Goal: Information Seeking & Learning: Learn about a topic

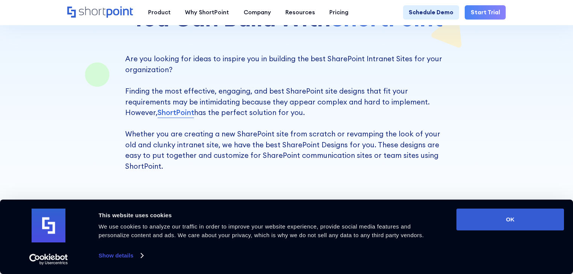
scroll to position [211, 0]
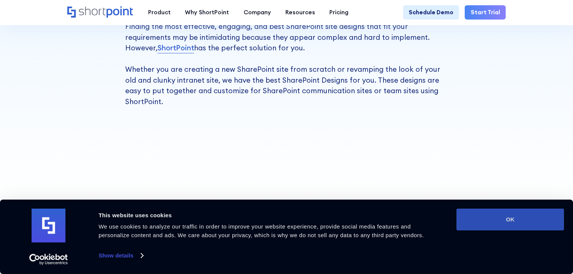
click at [513, 215] on button "OK" at bounding box center [511, 220] width 108 height 22
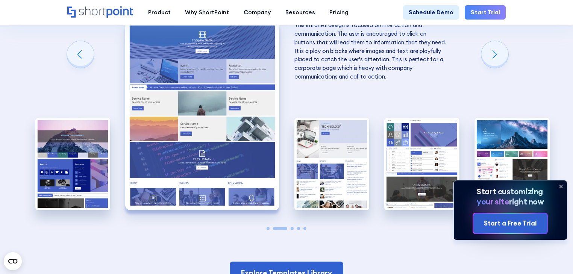
scroll to position [1504, 0]
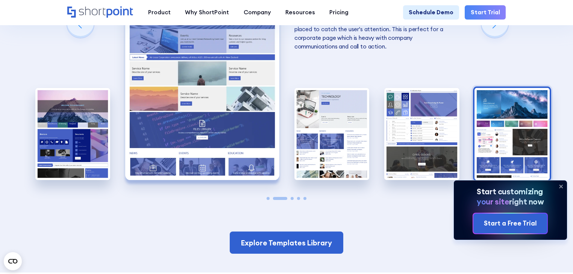
click at [510, 135] on img "5 / 5" at bounding box center [512, 134] width 75 height 92
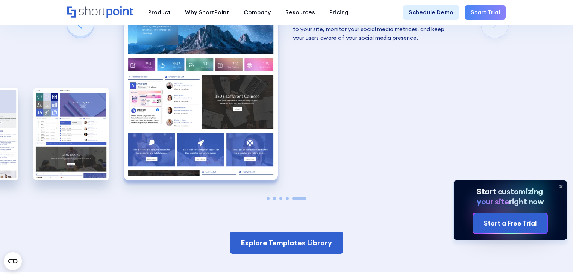
click at [563, 185] on icon at bounding box center [561, 187] width 12 height 12
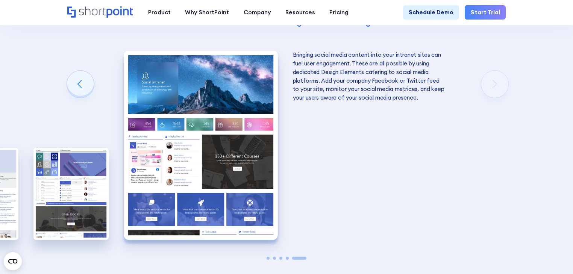
scroll to position [1444, 0]
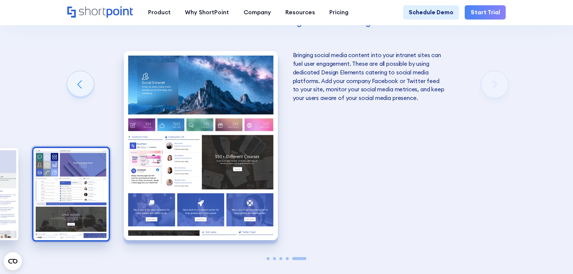
click at [66, 185] on img "4 / 5" at bounding box center [70, 194] width 75 height 92
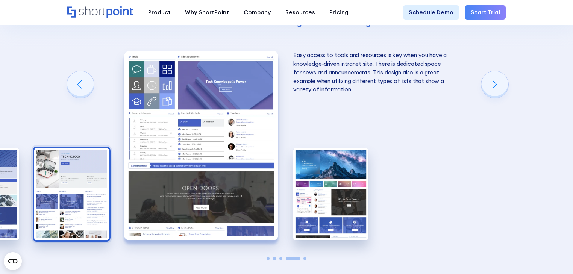
click at [87, 160] on img "3 / 5" at bounding box center [71, 194] width 75 height 92
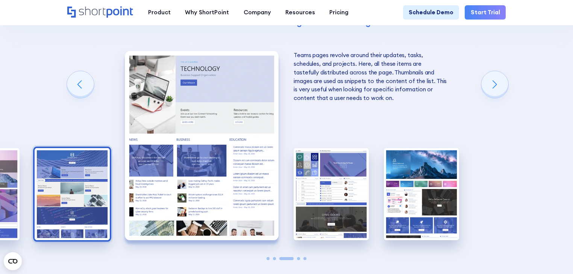
click at [89, 158] on img "2 / 5" at bounding box center [72, 194] width 75 height 92
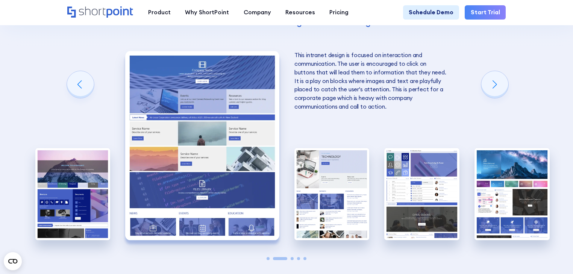
click at [89, 158] on img "1 / 5" at bounding box center [72, 194] width 75 height 92
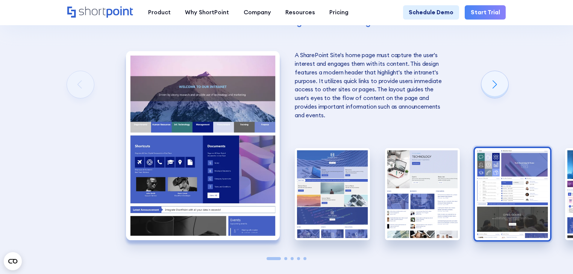
click at [489, 167] on img "4 / 5" at bounding box center [512, 194] width 75 height 92
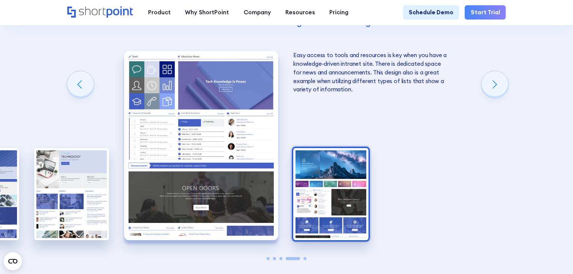
click at [332, 171] on img "5 / 5" at bounding box center [330, 194] width 75 height 92
